Goal: Information Seeking & Learning: Check status

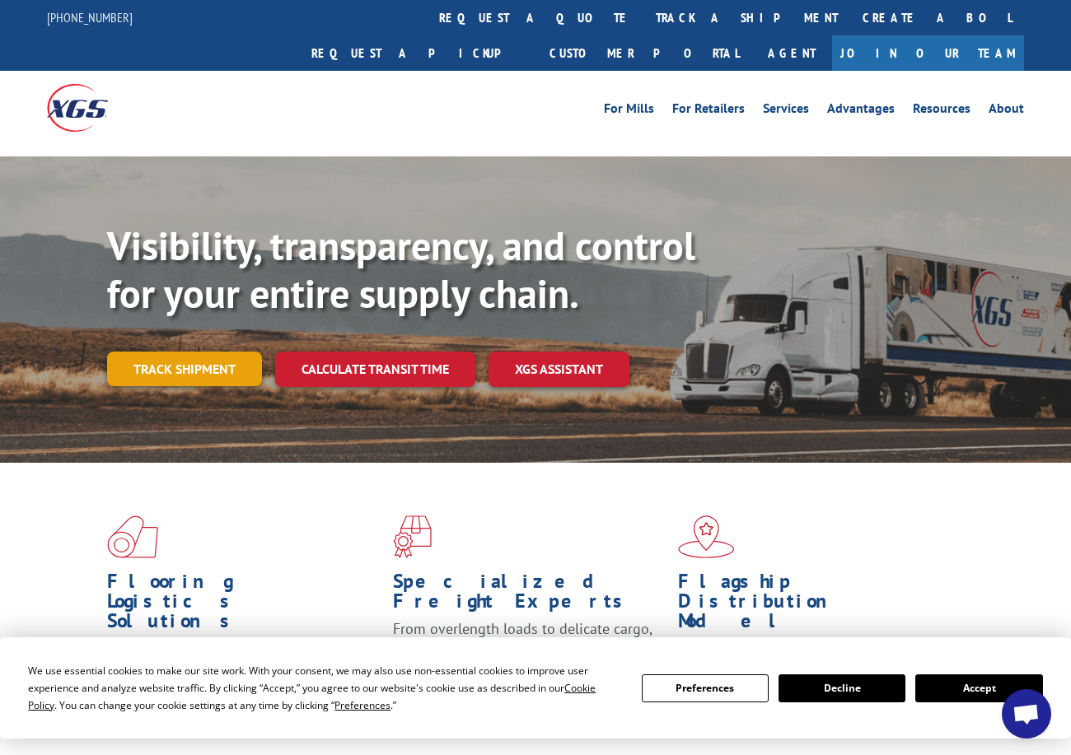
click at [154, 352] on link "Track shipment" at bounding box center [184, 369] width 155 height 35
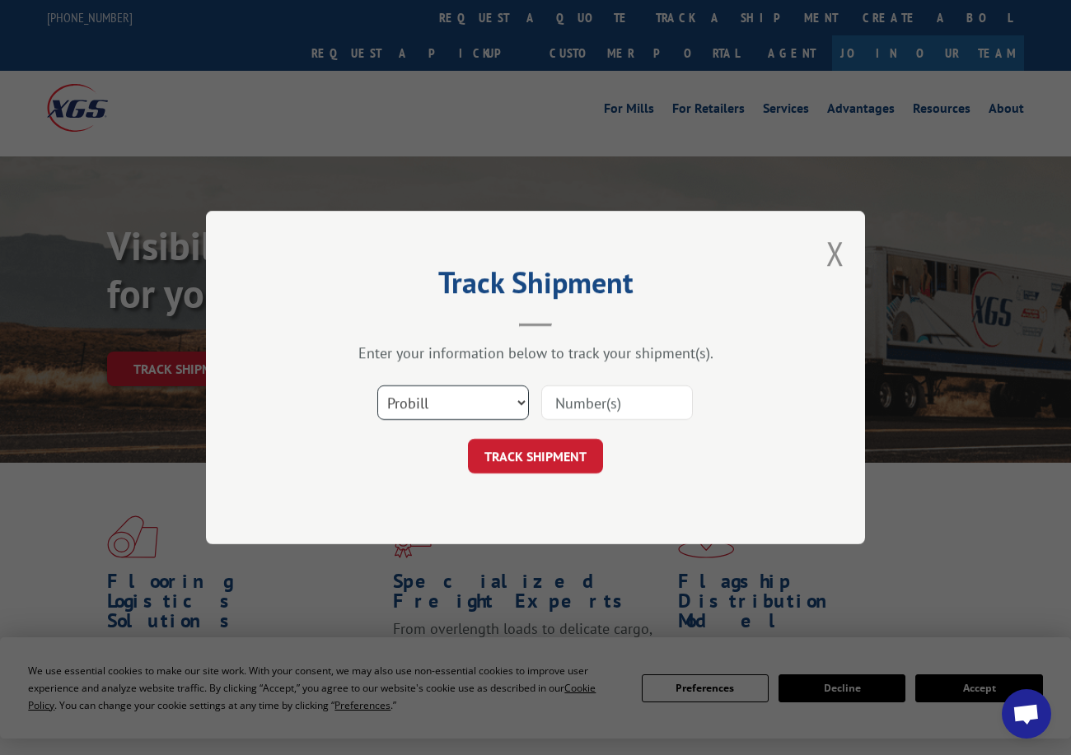
drag, startPoint x: 411, startPoint y: 408, endPoint x: 411, endPoint y: 421, distance: 12.4
click at [411, 408] on select "Select category... Probill BOL PO" at bounding box center [453, 402] width 152 height 35
select select "po"
click at [377, 385] on select "Select category... Probill BOL PO" at bounding box center [453, 402] width 152 height 35
click at [553, 395] on input at bounding box center [617, 402] width 152 height 35
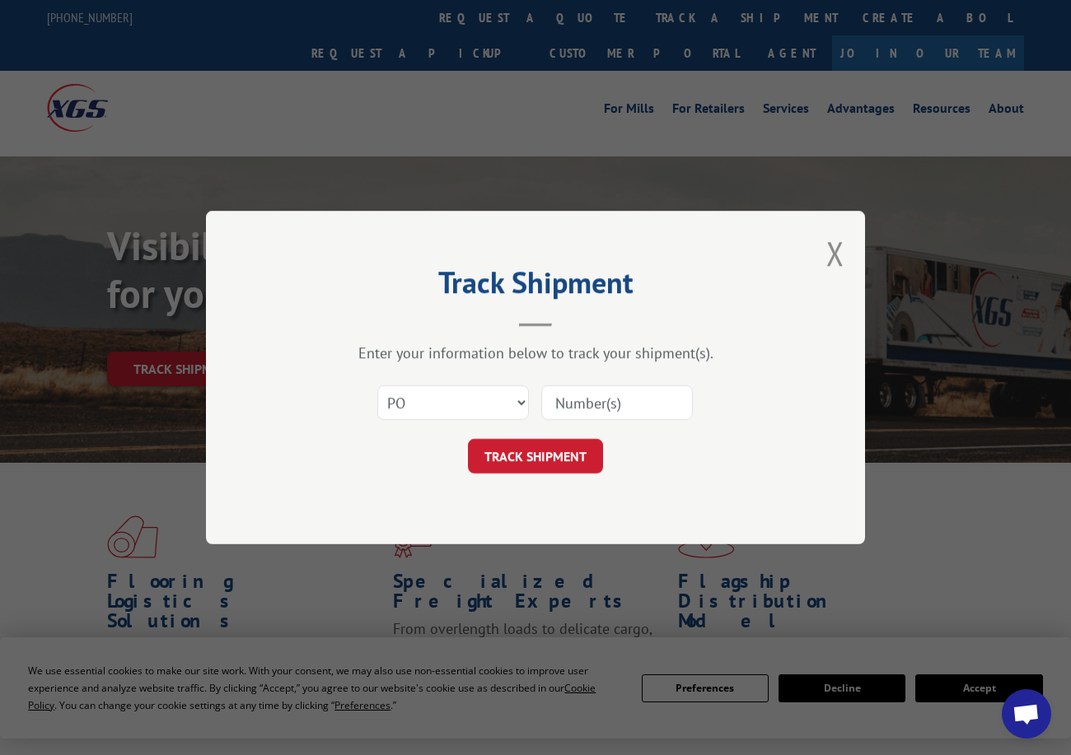
paste input "42523702"
type input "42523702"
click at [583, 448] on button "TRACK SHIPMENT" at bounding box center [535, 456] width 135 height 35
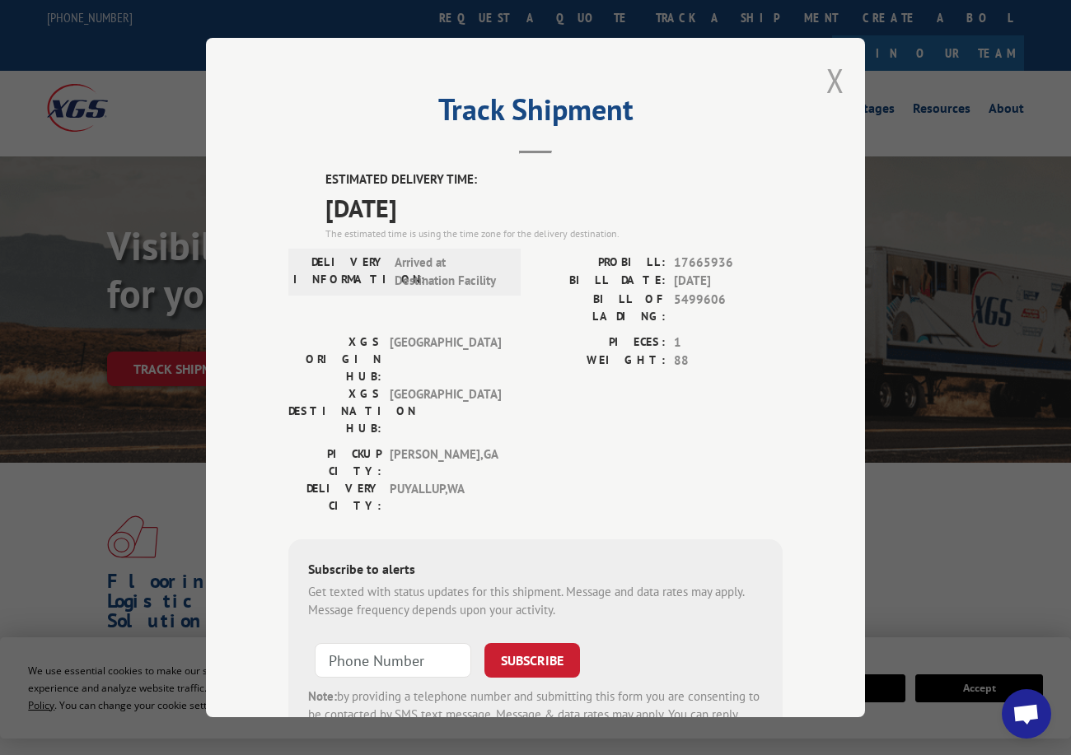
click at [830, 78] on button "Close modal" at bounding box center [835, 80] width 18 height 44
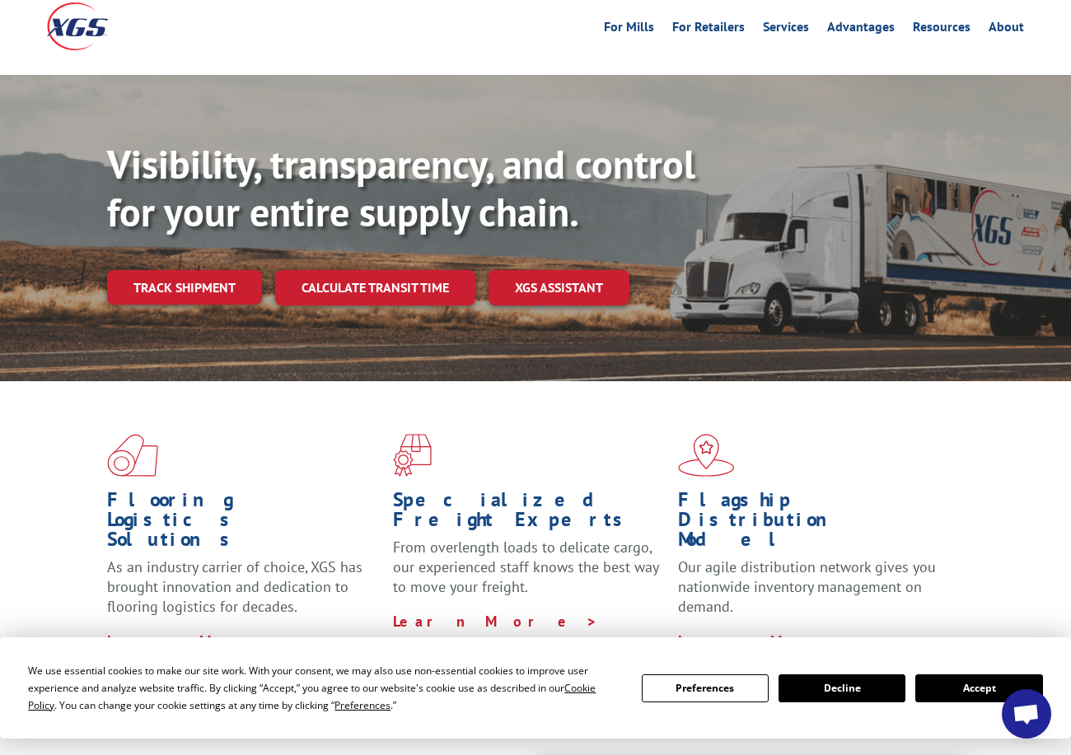
scroll to position [329, 0]
